Goal: Information Seeking & Learning: Learn about a topic

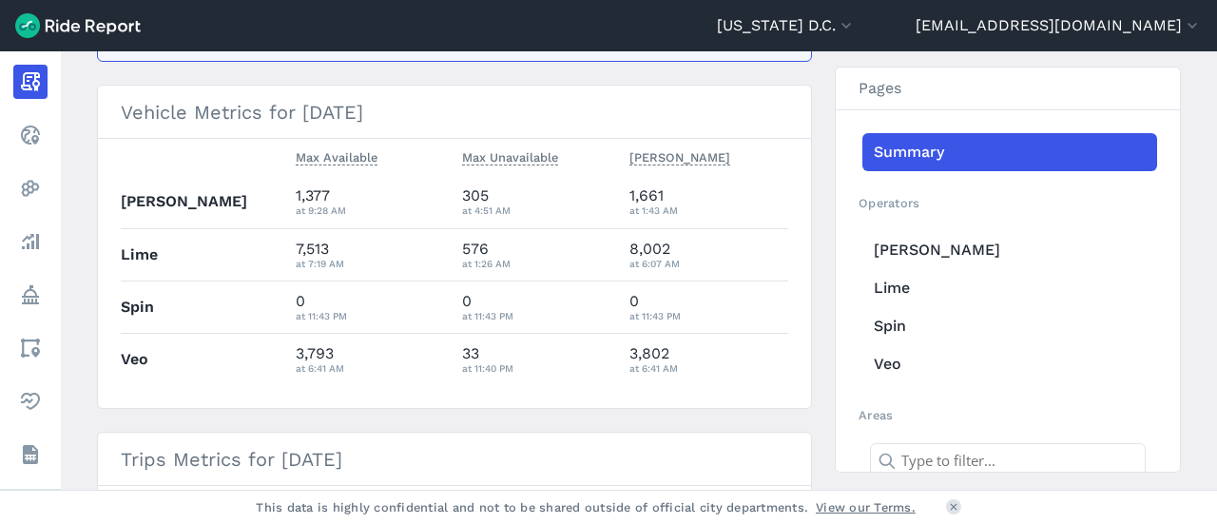
scroll to position [478, 0]
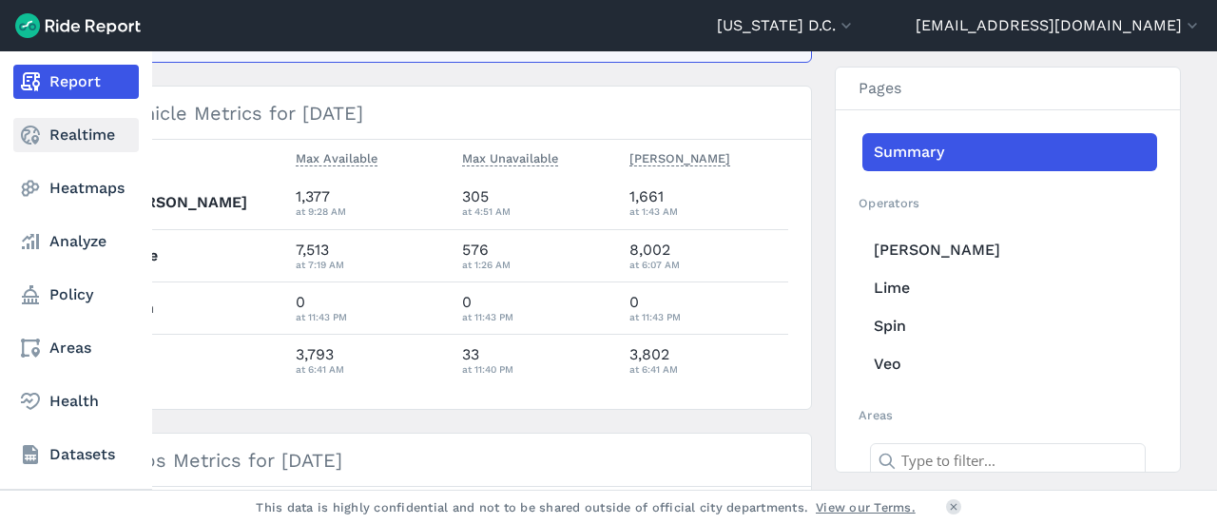
click at [29, 146] on link "Realtime" at bounding box center [75, 135] width 125 height 34
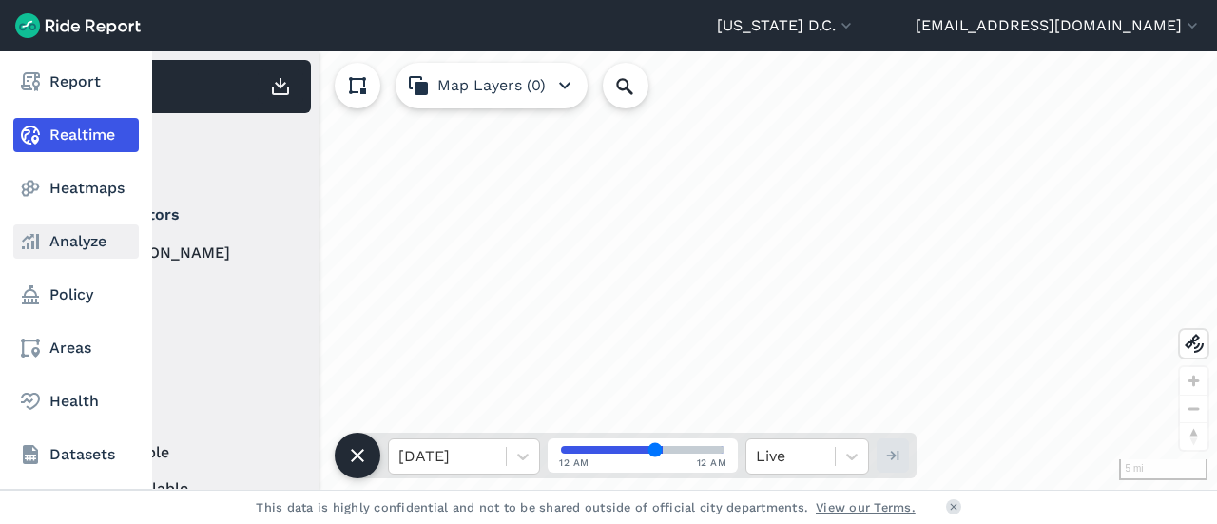
click at [80, 234] on link "Analyze" at bounding box center [75, 241] width 125 height 34
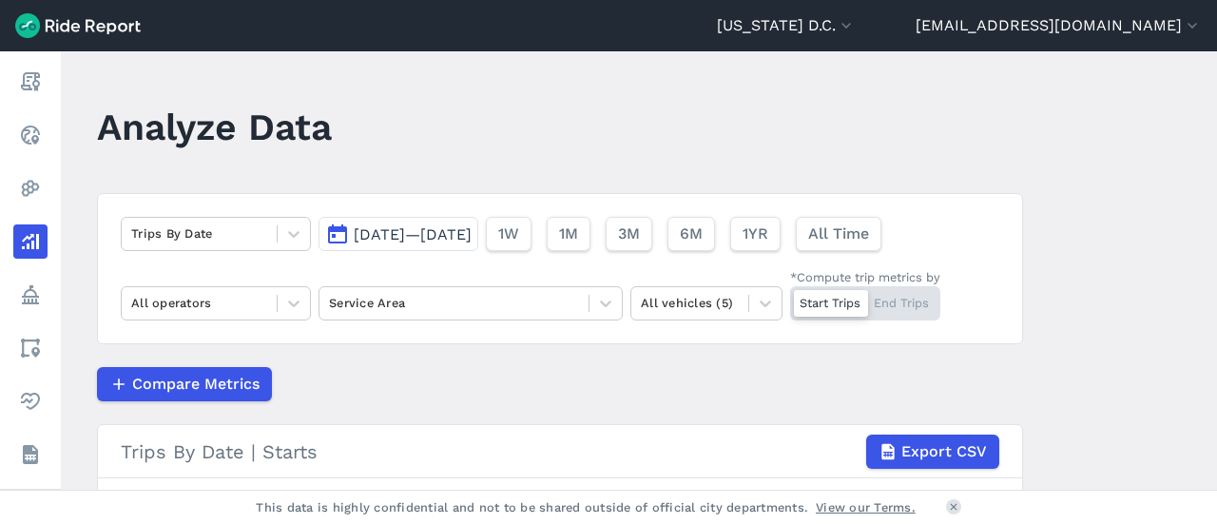
click at [430, 240] on span "[DATE]—[DATE]" at bounding box center [413, 234] width 118 height 18
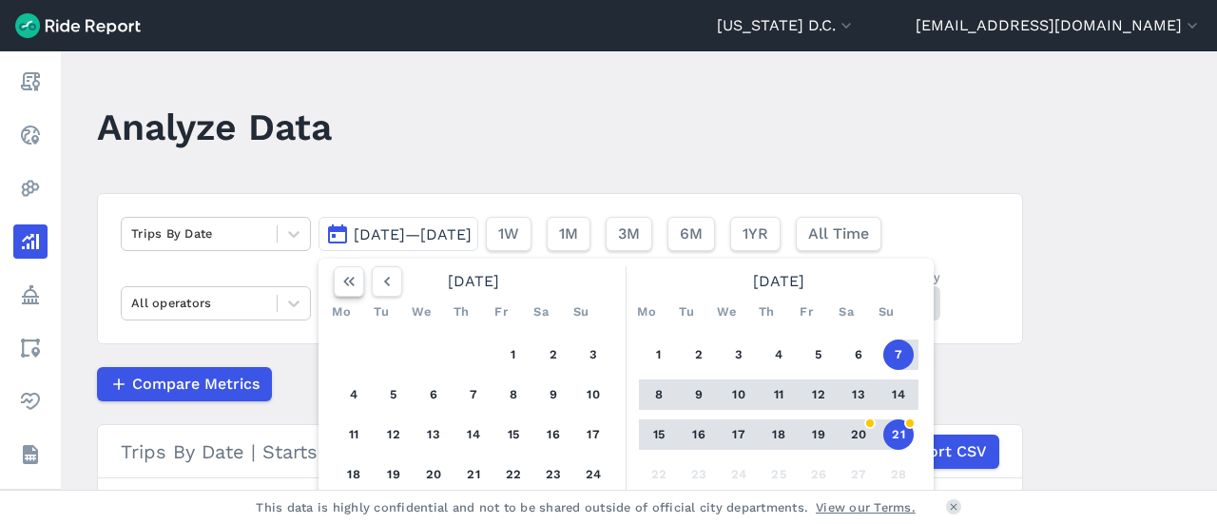
click at [341, 278] on icon "button" at bounding box center [348, 281] width 19 height 19
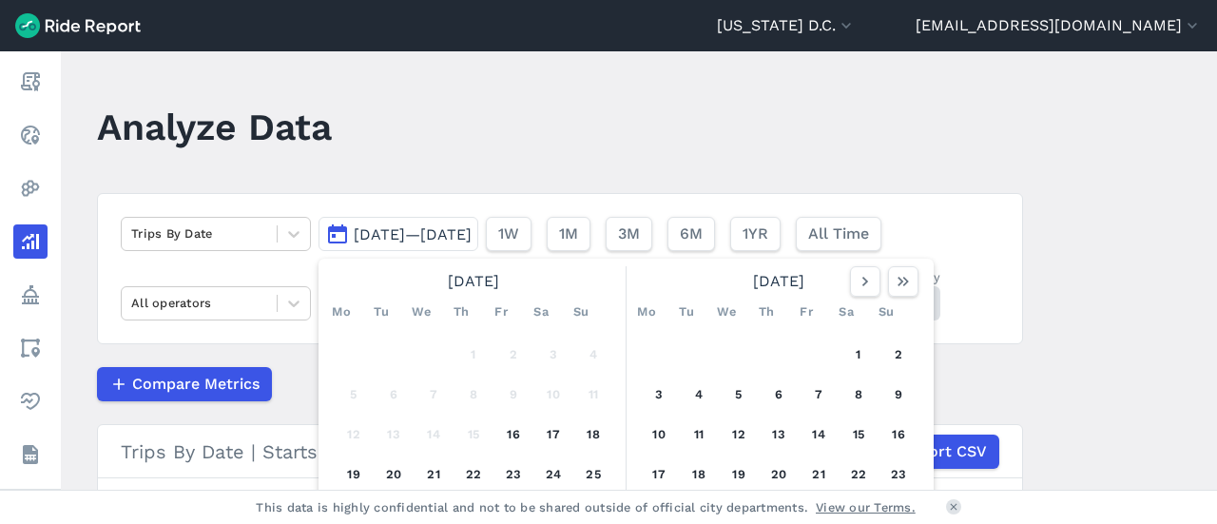
click at [619, 132] on header "Analyze Data" at bounding box center [571, 133] width 948 height 73
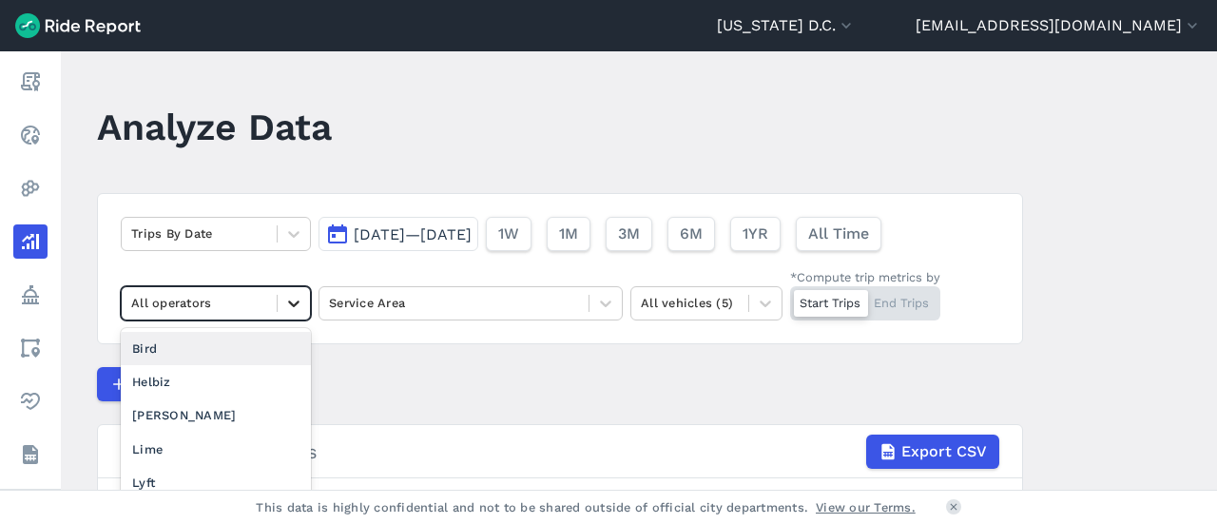
click at [287, 305] on icon at bounding box center [293, 303] width 19 height 19
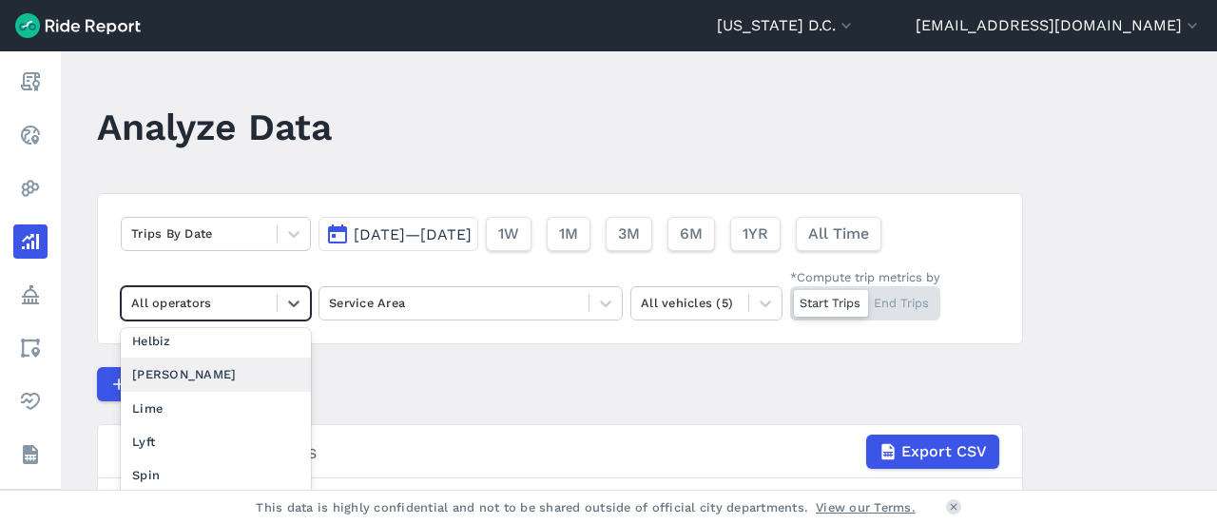
scroll to position [40, 0]
click at [263, 404] on div "Lime" at bounding box center [216, 409] width 190 height 33
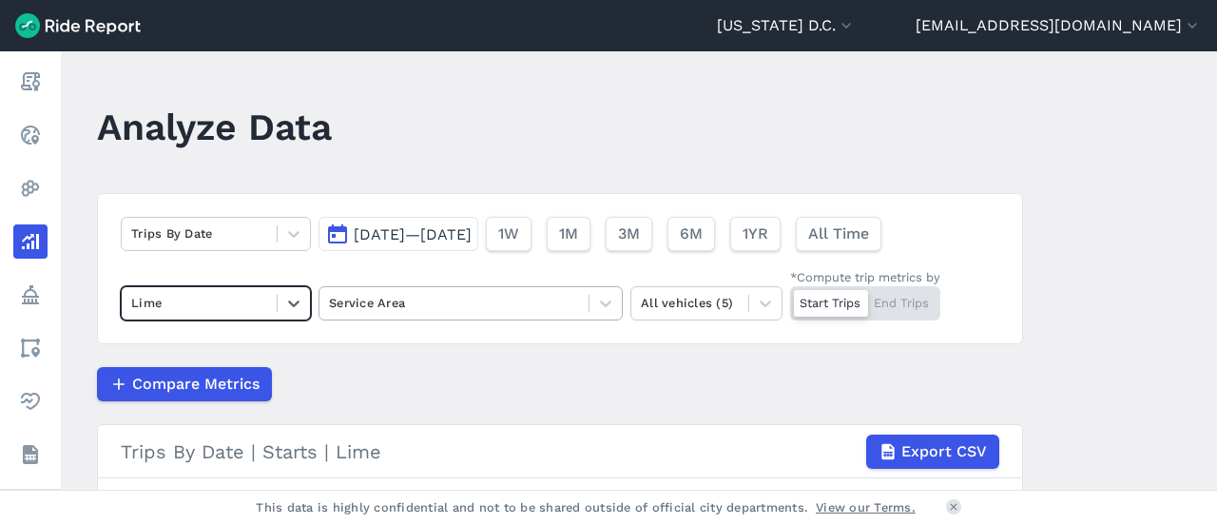
click at [506, 315] on div "Service Area" at bounding box center [453, 302] width 269 height 29
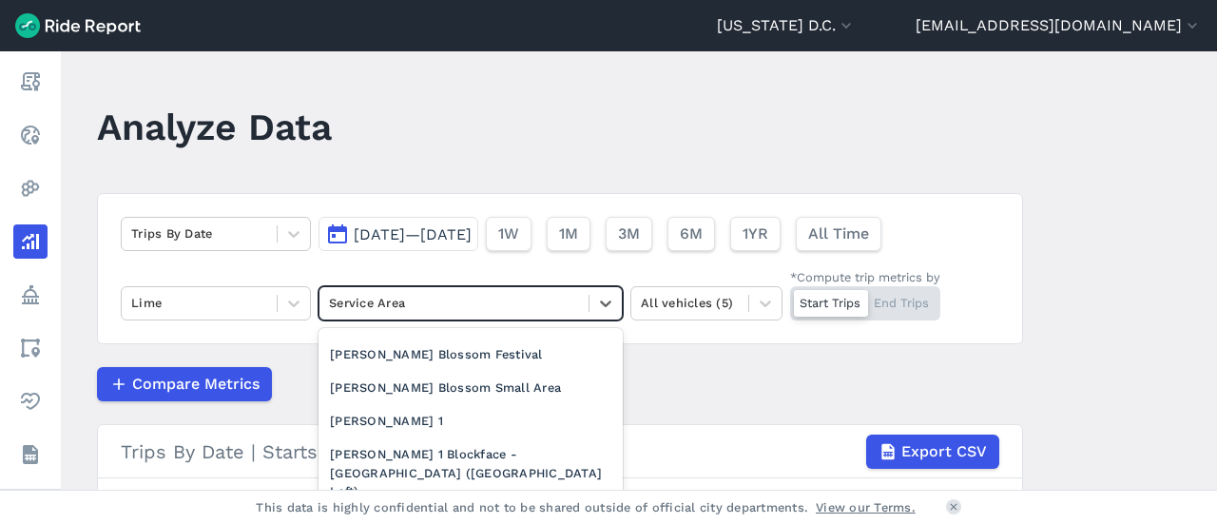
scroll to position [2342, 0]
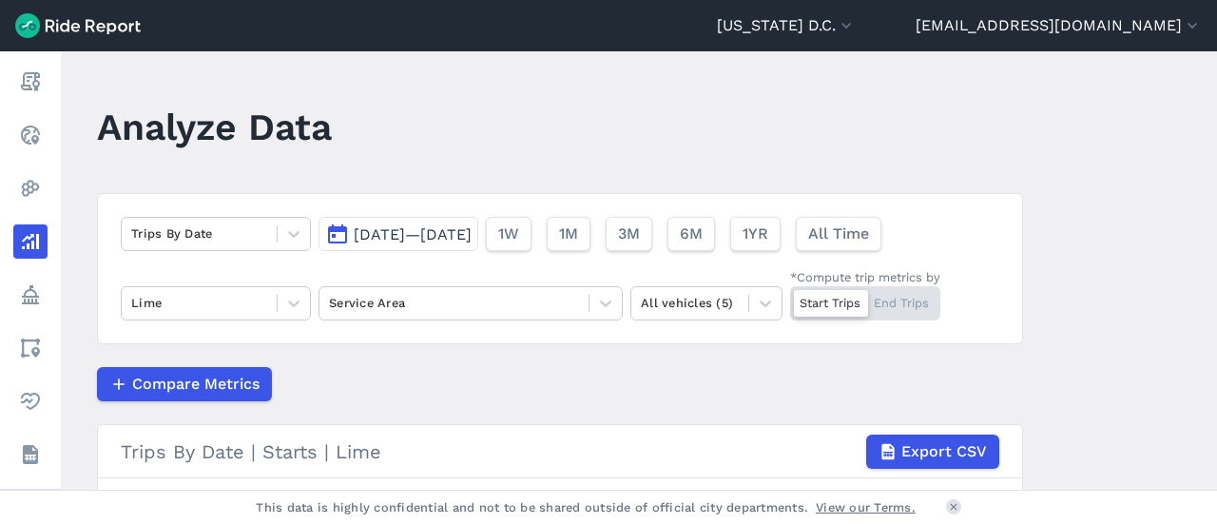
click at [863, 393] on div "Compare Metrics" at bounding box center [560, 384] width 926 height 34
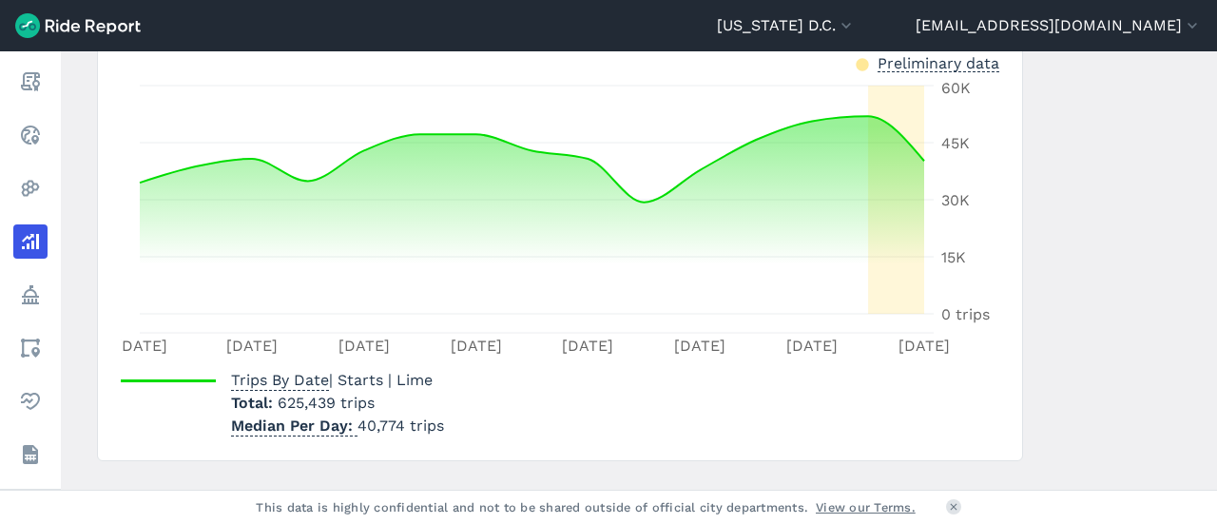
scroll to position [0, 0]
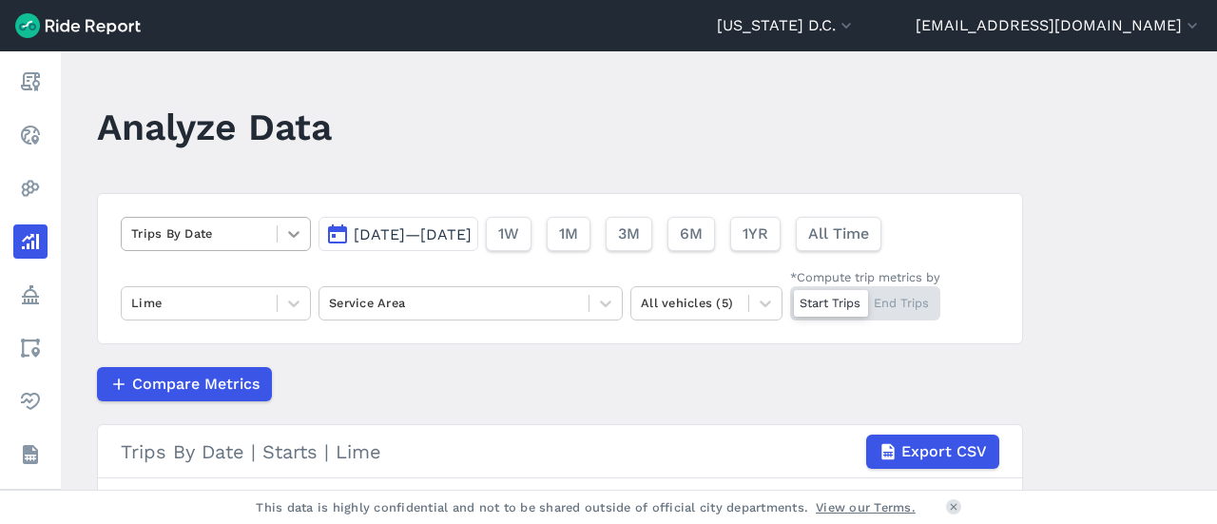
click at [291, 239] on icon at bounding box center [293, 233] width 19 height 19
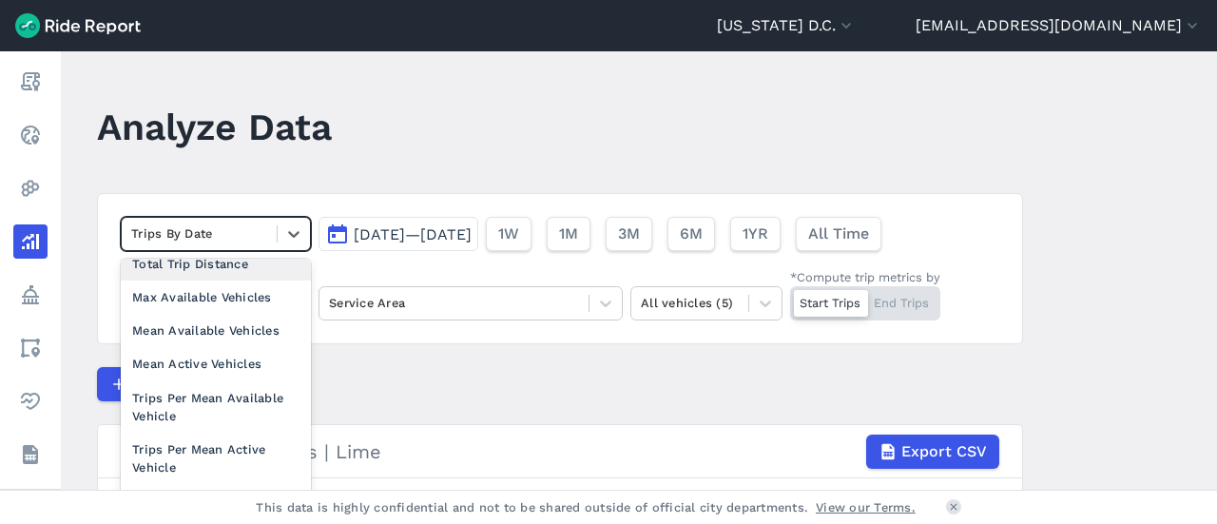
scroll to position [190, 0]
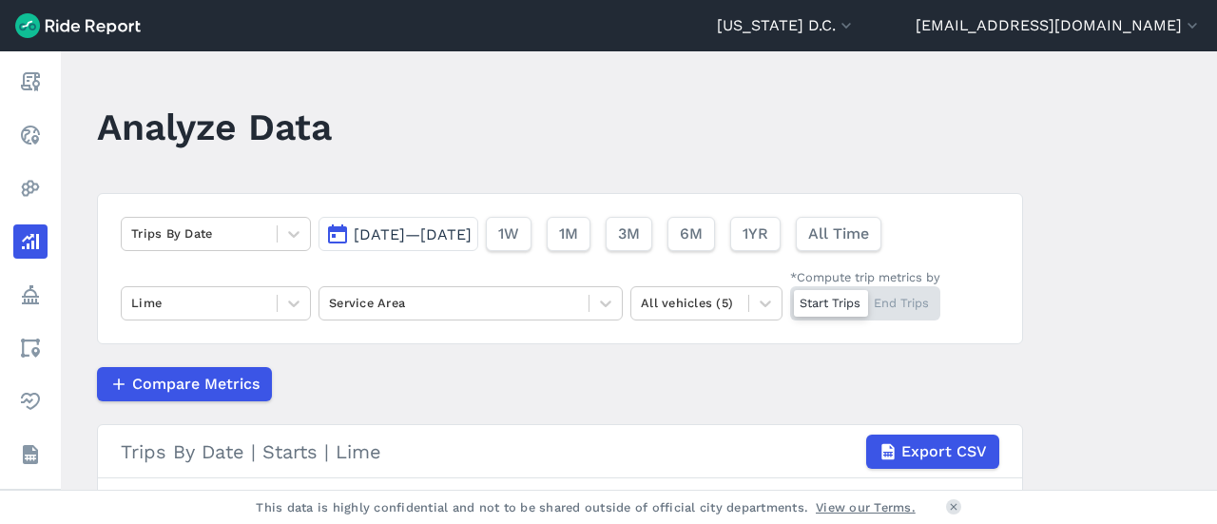
click at [460, 369] on div "Compare Metrics" at bounding box center [560, 384] width 926 height 34
click at [291, 214] on div "Trips By Date [DATE]—[DATE] 1W 1M 3M 6M 1YR All Time Lime Service Area All vehi…" at bounding box center [560, 268] width 926 height 151
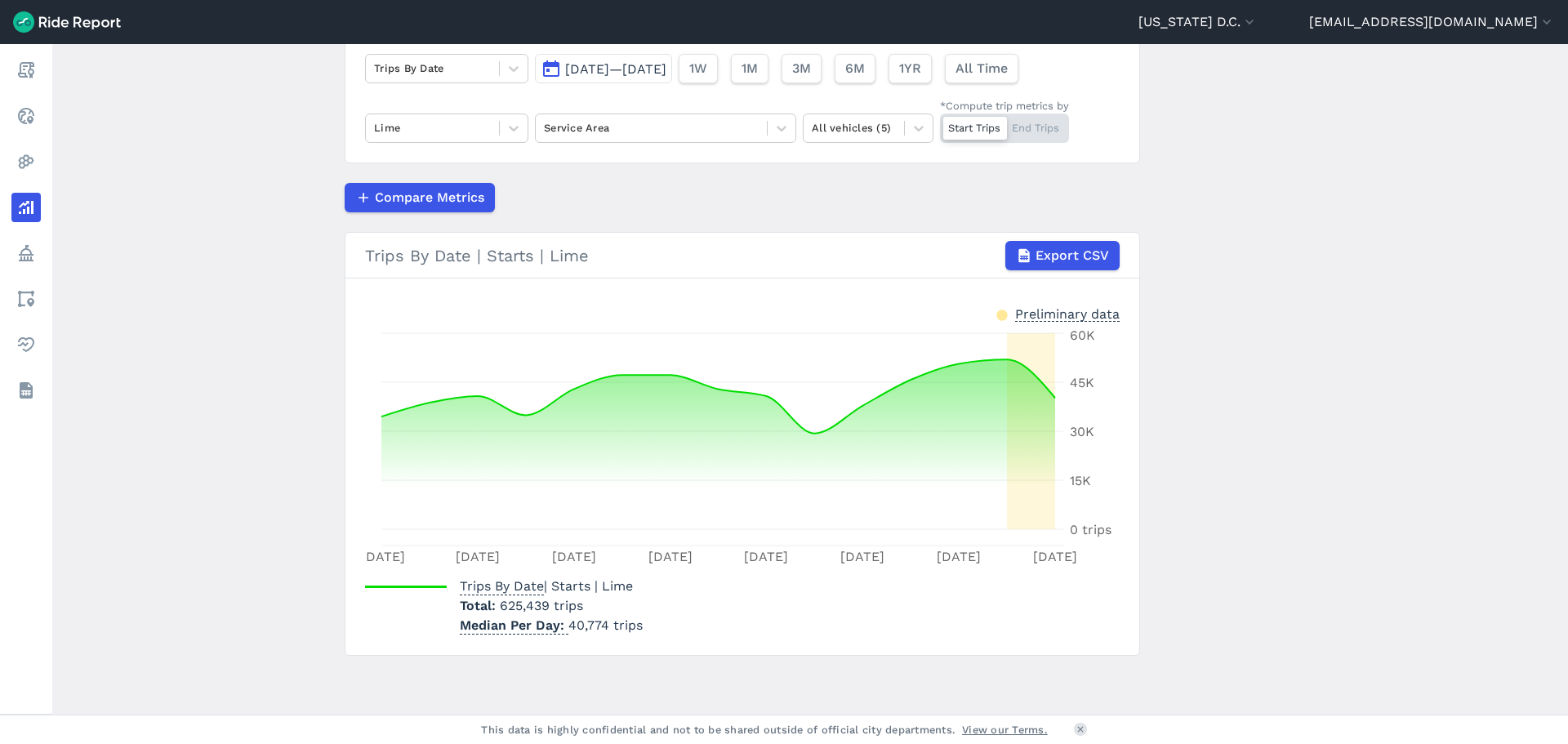
scroll to position [132, 0]
